Goal: Task Accomplishment & Management: Use online tool/utility

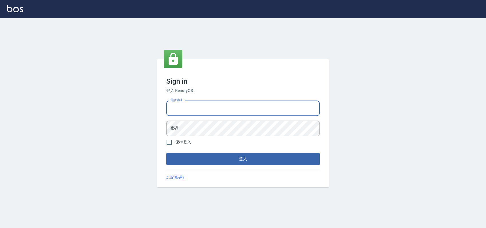
click at [237, 102] on input "電話號碼" at bounding box center [242, 107] width 153 height 15
type input "0900000991"
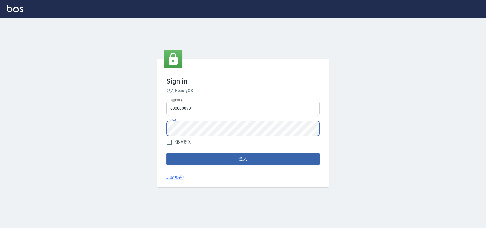
click at [166, 153] on button "登入" at bounding box center [242, 159] width 153 height 12
